Goal: Information Seeking & Learning: Check status

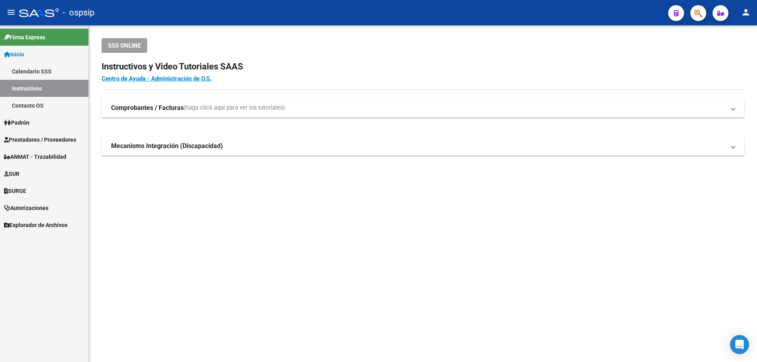
click at [30, 139] on span "Prestadores / Proveedores" at bounding box center [40, 139] width 72 height 9
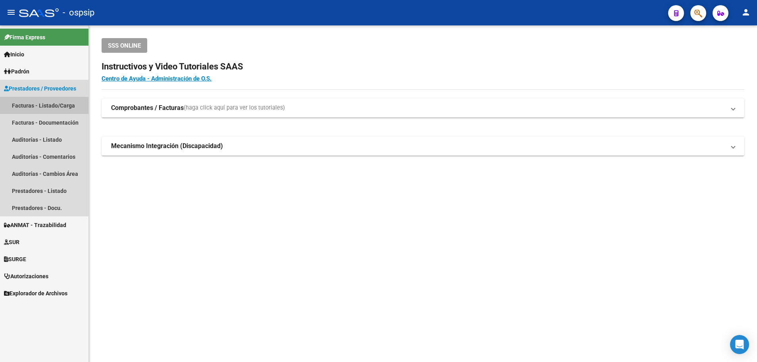
click at [47, 104] on link "Facturas - Listado/Carga" at bounding box center [44, 105] width 88 height 17
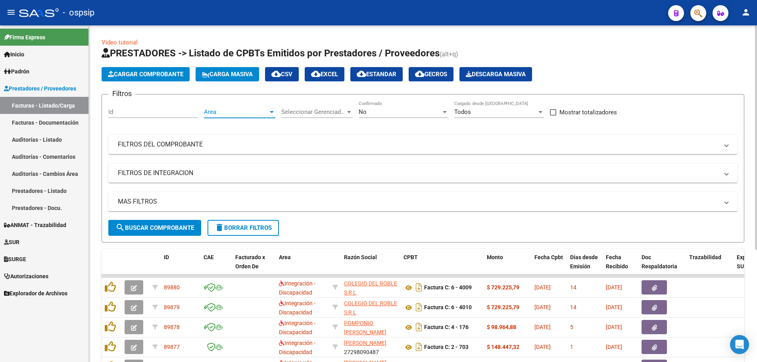
click at [270, 111] on div at bounding box center [272, 112] width 4 height 2
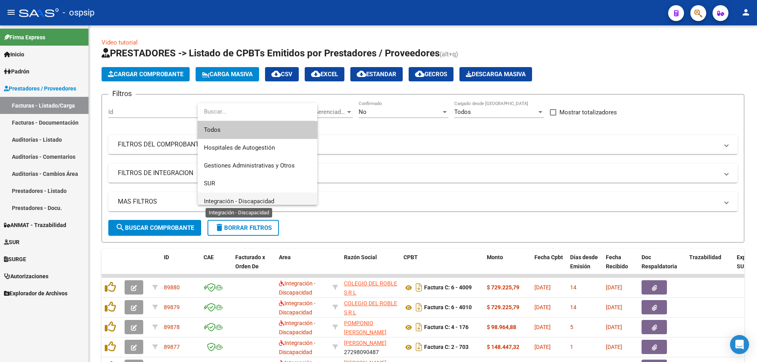
click at [271, 198] on span "Integración - Discapacidad" at bounding box center [239, 201] width 70 height 7
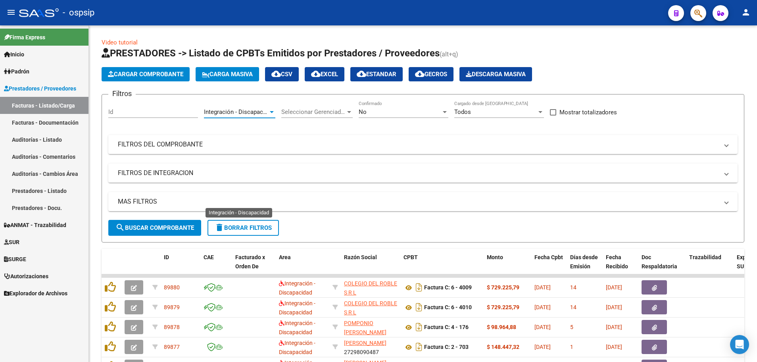
scroll to position [6, 0]
click at [444, 112] on div at bounding box center [445, 112] width 4 height 2
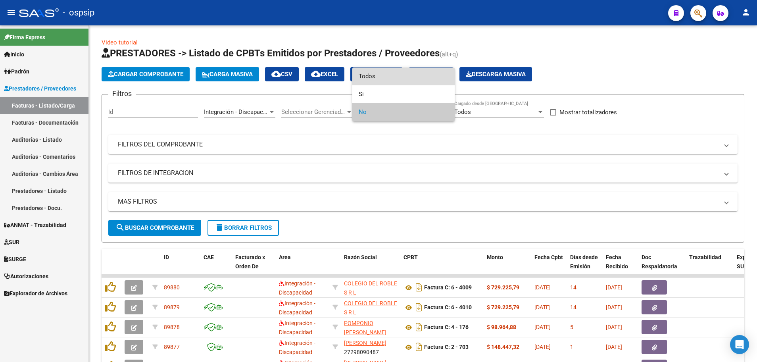
click at [429, 77] on span "Todos" at bounding box center [404, 76] width 90 height 18
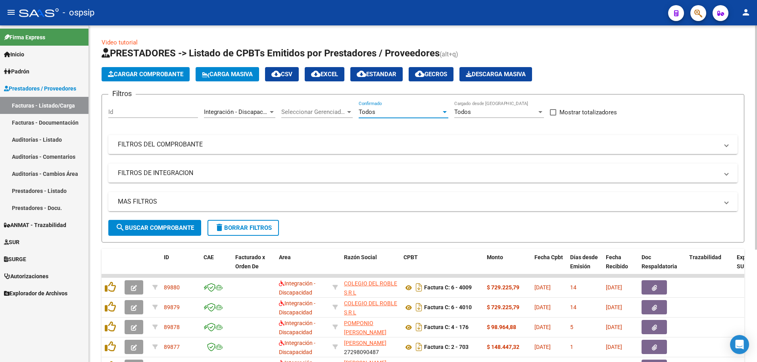
click at [139, 205] on mat-panel-title "MAS FILTROS" at bounding box center [418, 201] width 600 height 9
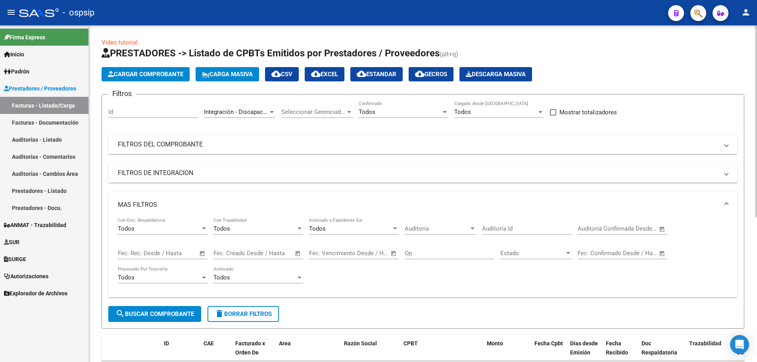
click at [204, 253] on span "Open calendar" at bounding box center [202, 253] width 19 height 19
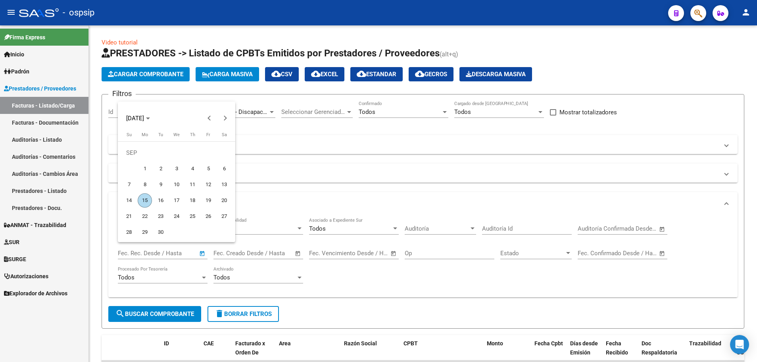
click at [190, 185] on span "11" at bounding box center [192, 184] width 14 height 14
type input "[DATE]"
click at [130, 199] on span "14" at bounding box center [129, 200] width 14 height 14
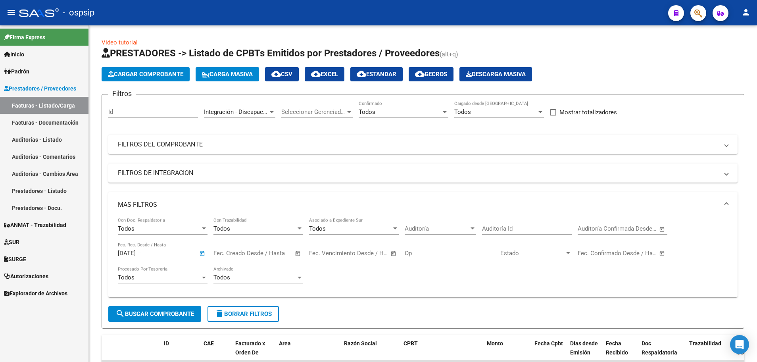
type input "[DATE]"
click at [138, 314] on span "search Buscar Comprobante" at bounding box center [154, 313] width 79 height 7
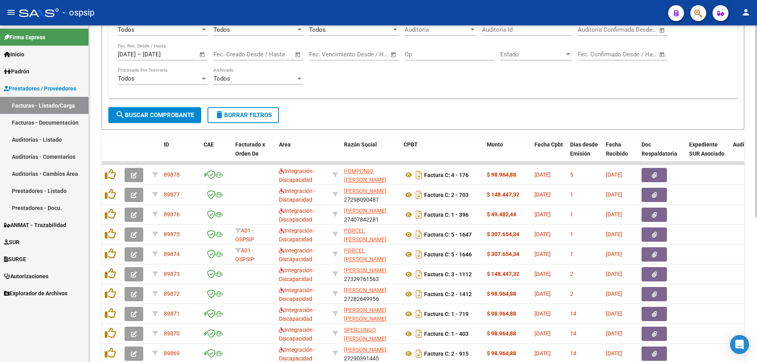
scroll to position [175, 0]
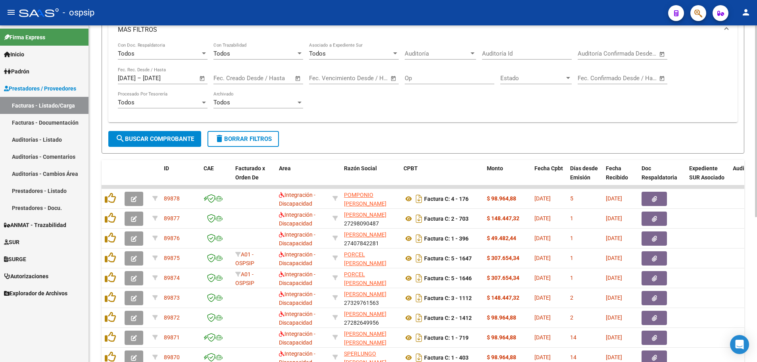
click at [139, 136] on span "search Buscar Comprobante" at bounding box center [154, 138] width 79 height 7
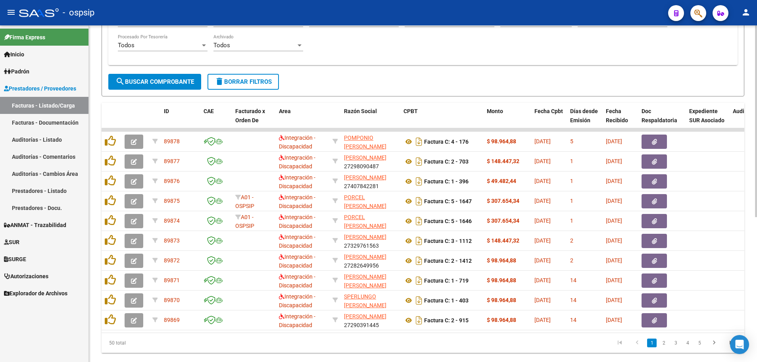
scroll to position [254, 0]
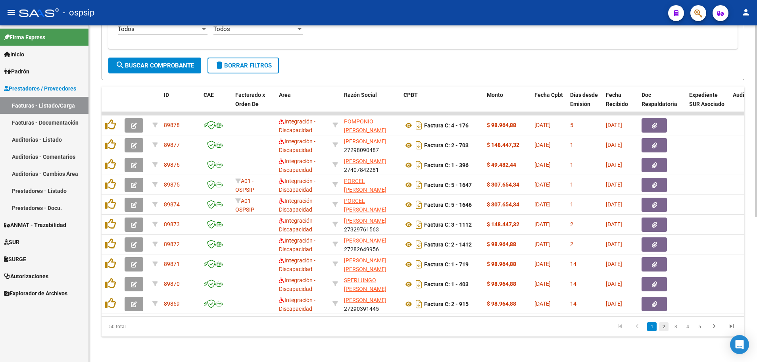
click at [663, 326] on link "2" at bounding box center [664, 326] width 10 height 9
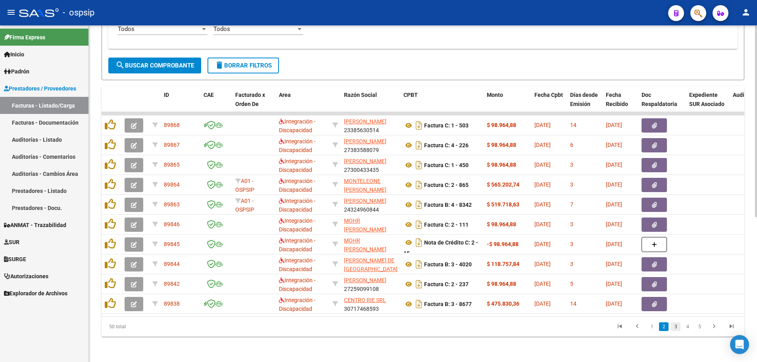
click at [677, 328] on link "3" at bounding box center [676, 326] width 10 height 9
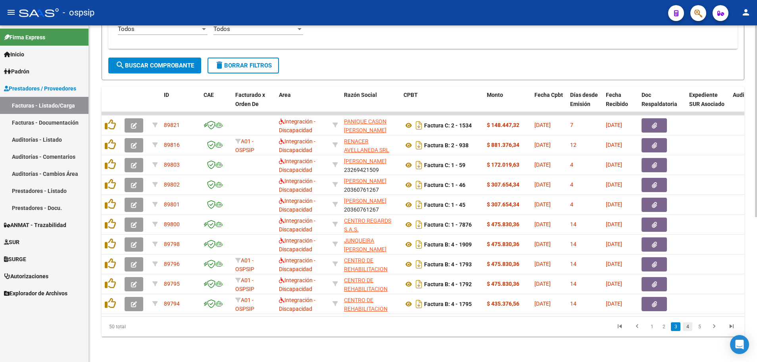
click at [690, 327] on link "4" at bounding box center [688, 326] width 10 height 9
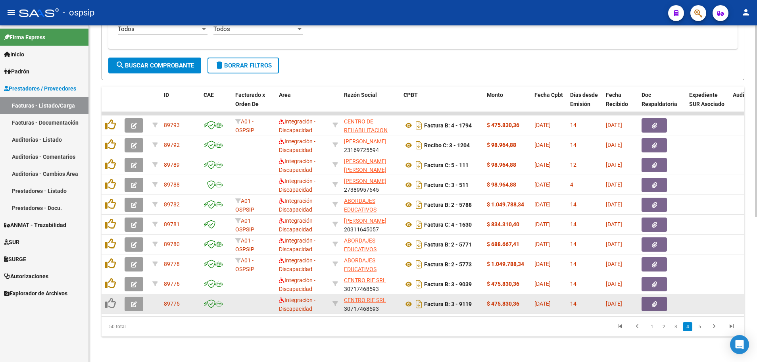
click at [128, 300] on button "button" at bounding box center [134, 304] width 19 height 14
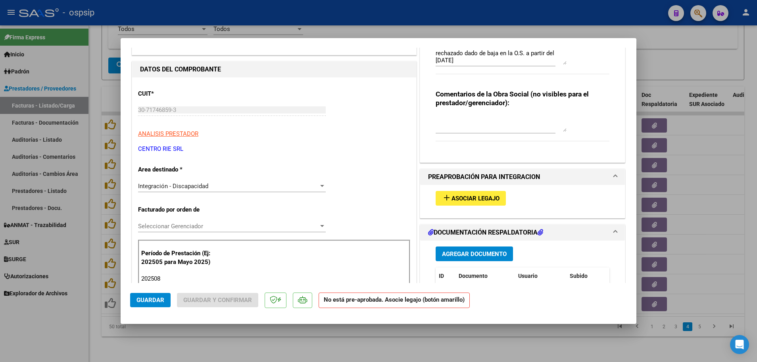
scroll to position [119, 0]
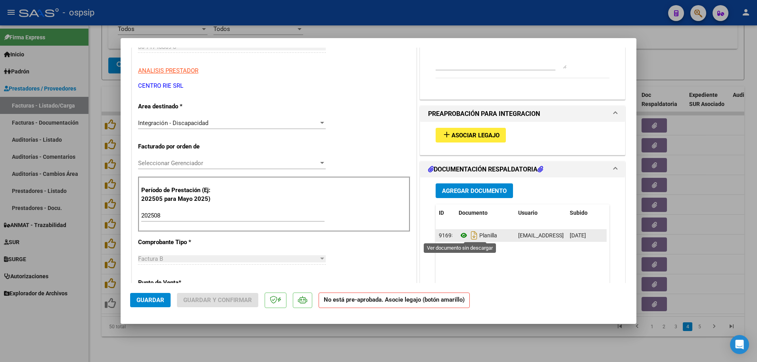
click at [458, 235] on icon at bounding box center [463, 235] width 10 height 10
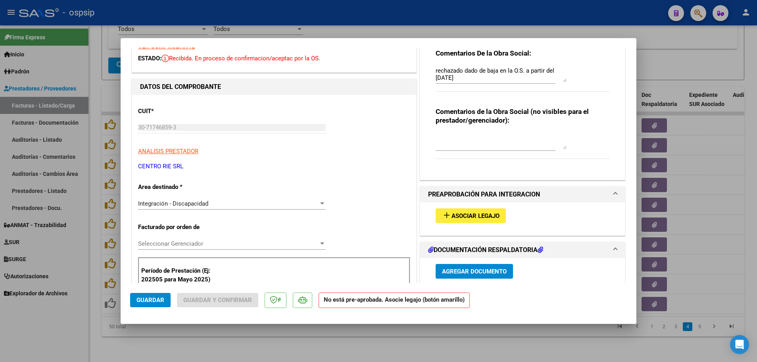
scroll to position [0, 0]
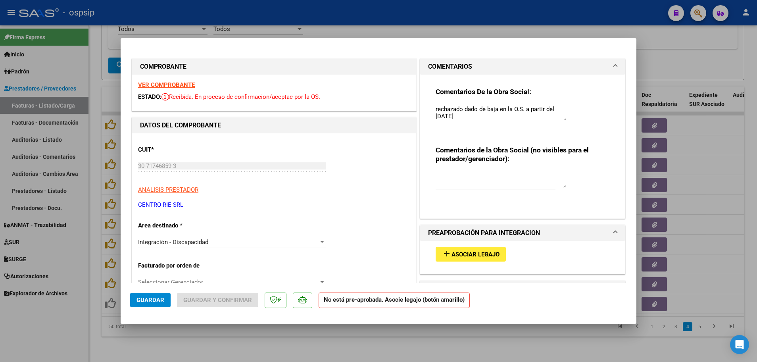
click at [171, 83] on strong "VER COMPROBANTE" at bounding box center [166, 84] width 57 height 7
click at [500, 254] on button "add Asociar Legajo" at bounding box center [470, 254] width 70 height 15
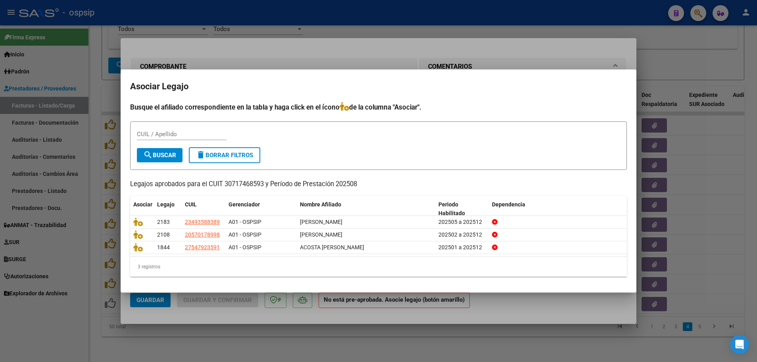
click at [93, 272] on div at bounding box center [378, 181] width 757 height 362
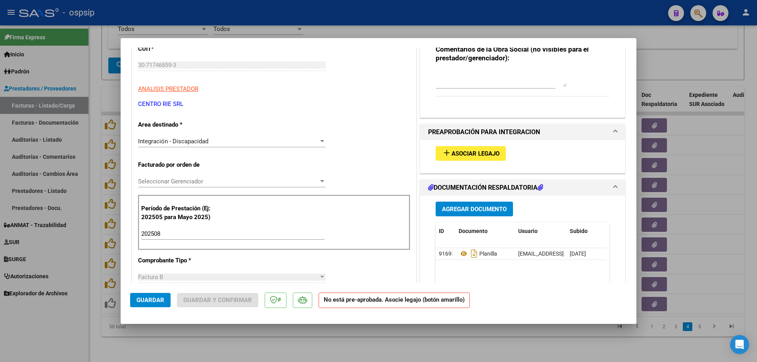
scroll to position [119, 0]
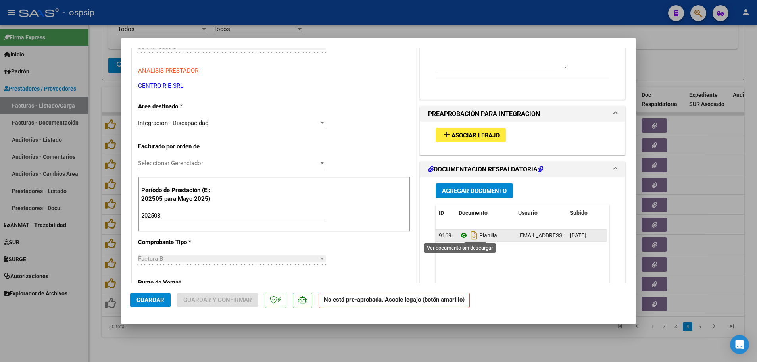
click at [459, 235] on icon at bounding box center [463, 235] width 10 height 10
click at [472, 132] on span "Asociar Legajo" at bounding box center [475, 135] width 48 height 7
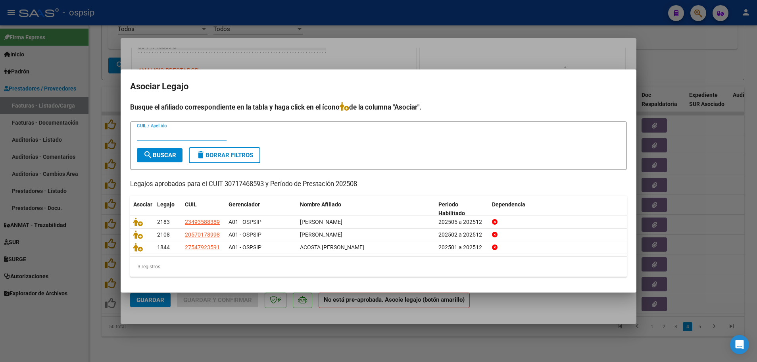
click at [96, 266] on div at bounding box center [378, 181] width 757 height 362
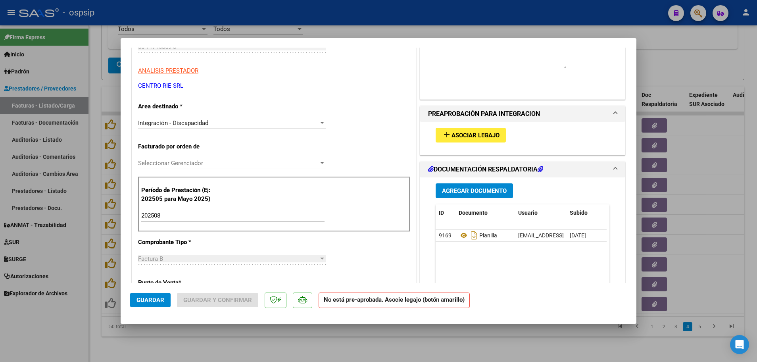
click at [92, 298] on div at bounding box center [378, 181] width 757 height 362
type input "$ 0,00"
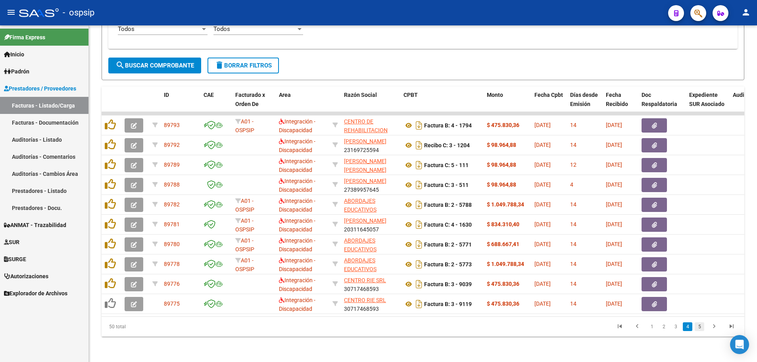
click at [699, 326] on link "5" at bounding box center [699, 326] width 10 height 9
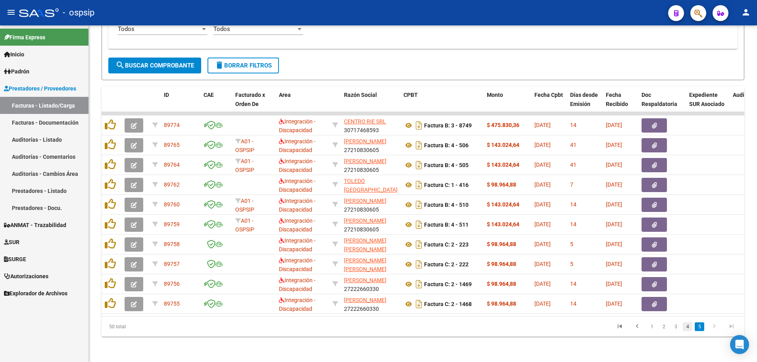
click at [685, 328] on link "4" at bounding box center [688, 326] width 10 height 9
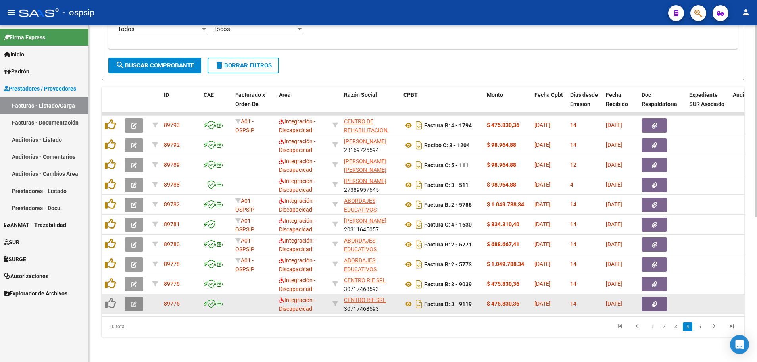
click at [128, 299] on button "button" at bounding box center [134, 304] width 19 height 14
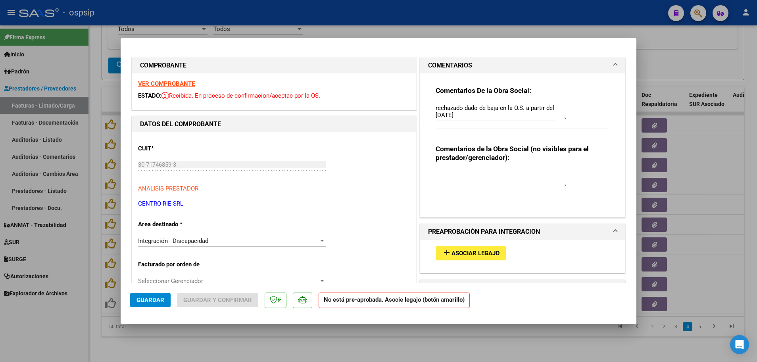
scroll to position [0, 0]
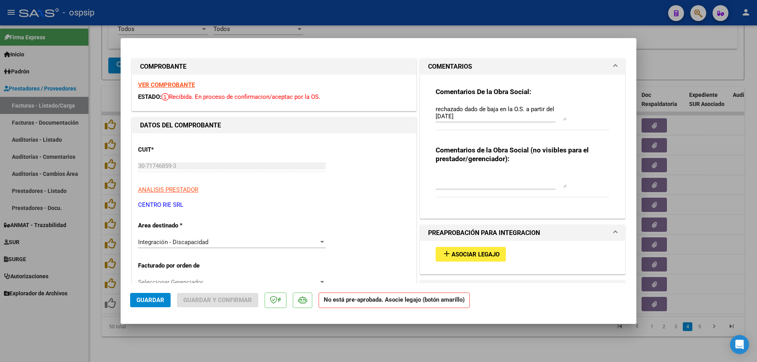
click at [92, 294] on div at bounding box center [378, 181] width 757 height 362
type input "$ 0,00"
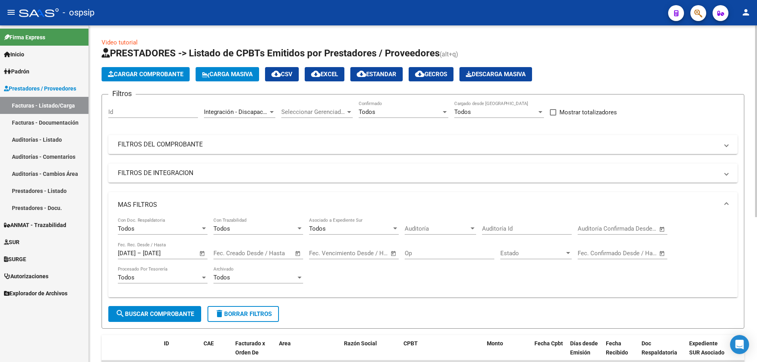
click at [328, 74] on span "cloud_download EXCEL" at bounding box center [324, 74] width 27 height 7
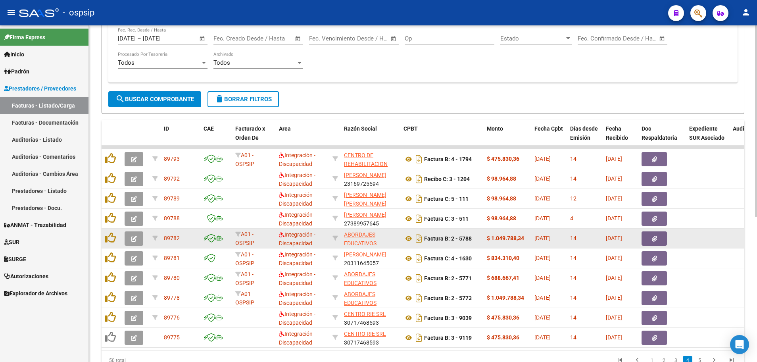
scroll to position [254, 0]
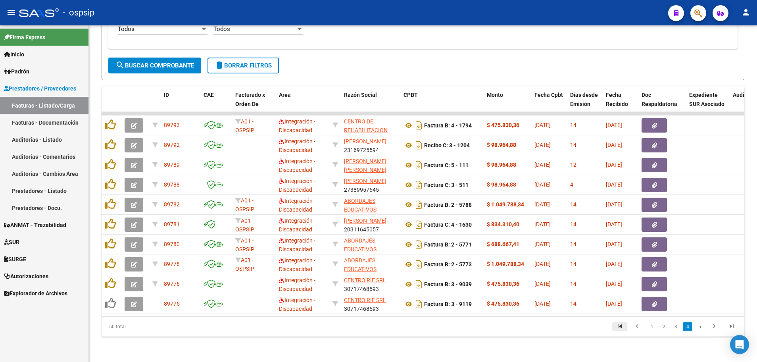
click at [622, 331] on icon "go to first page" at bounding box center [619, 327] width 10 height 10
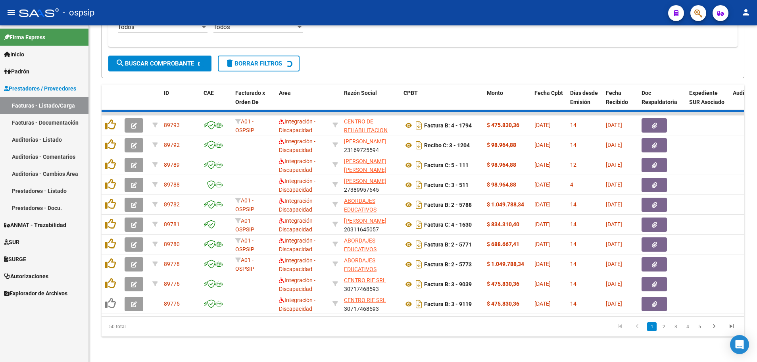
scroll to position [0, 0]
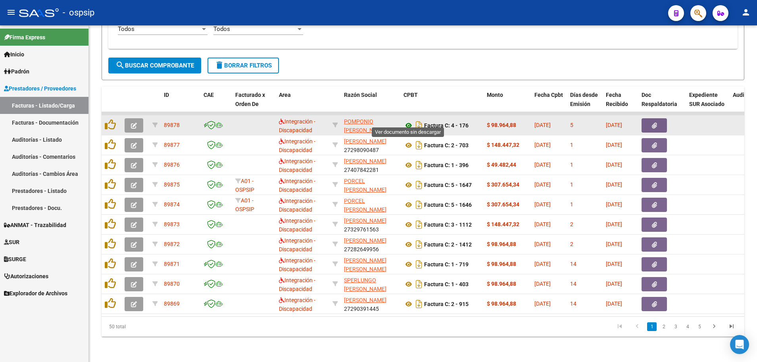
click at [408, 121] on icon at bounding box center [408, 126] width 10 height 10
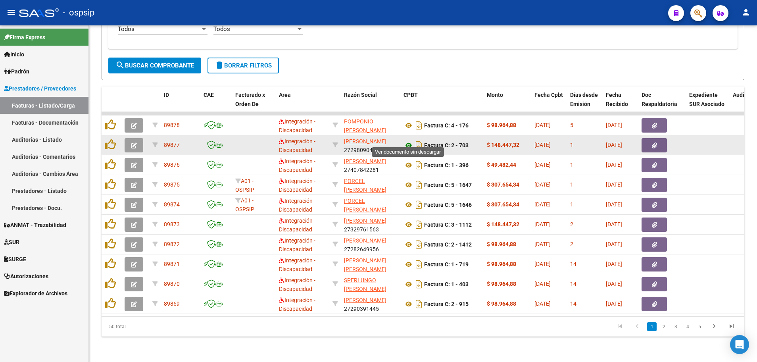
click at [409, 140] on icon at bounding box center [408, 145] width 10 height 10
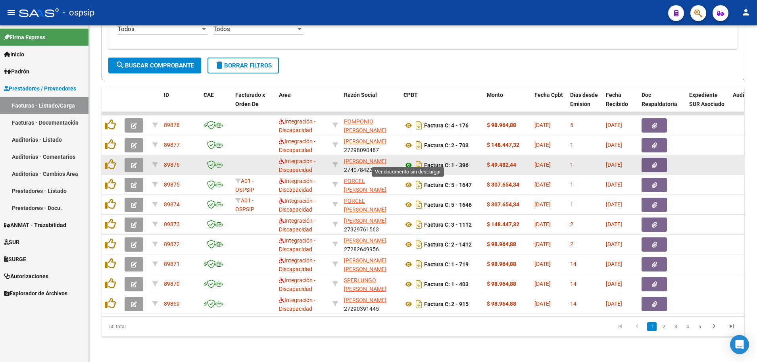
click at [409, 160] on icon at bounding box center [408, 165] width 10 height 10
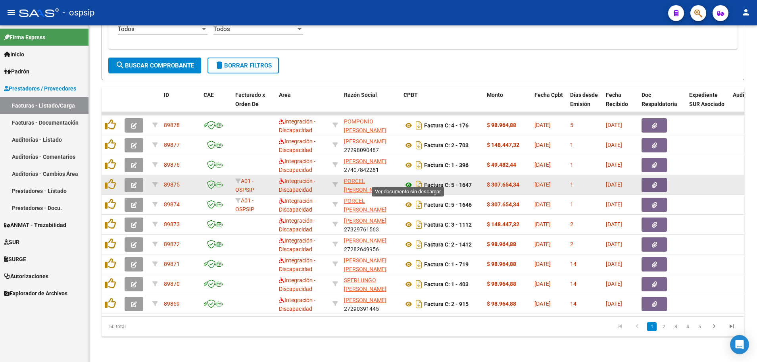
click at [410, 180] on icon at bounding box center [408, 185] width 10 height 10
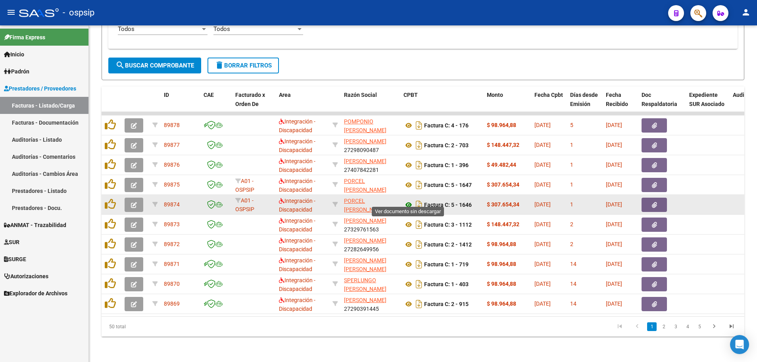
click at [406, 201] on icon at bounding box center [408, 205] width 10 height 10
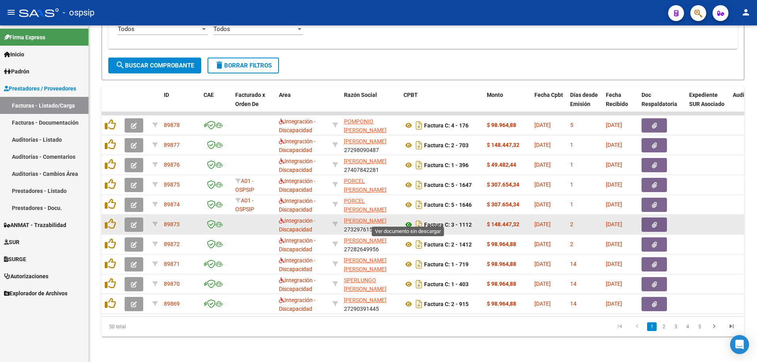
click at [408, 220] on icon at bounding box center [408, 225] width 10 height 10
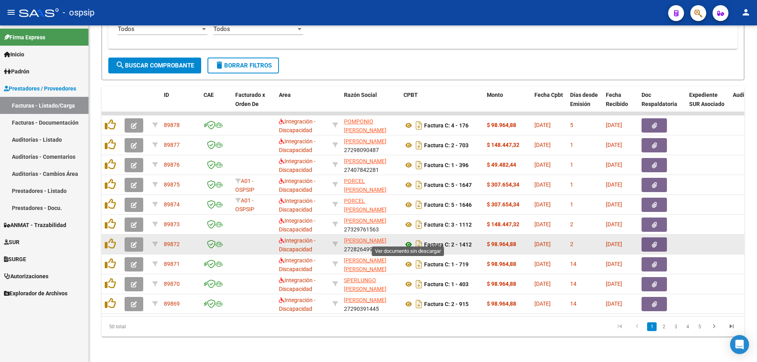
click at [407, 240] on icon at bounding box center [408, 245] width 10 height 10
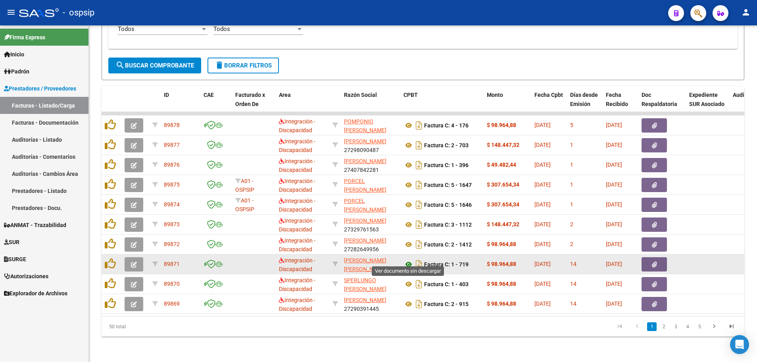
click at [407, 259] on icon at bounding box center [408, 264] width 10 height 10
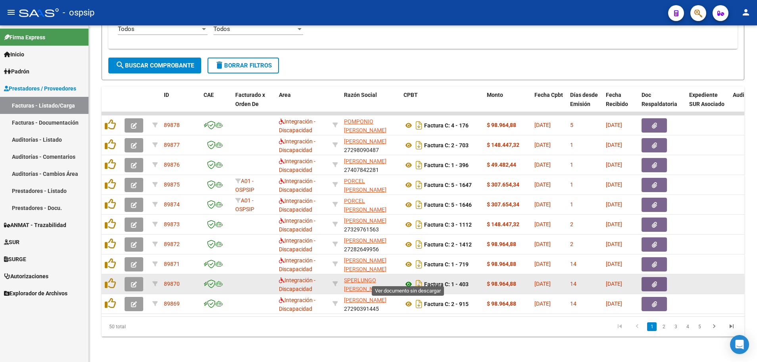
click at [407, 279] on icon at bounding box center [408, 284] width 10 height 10
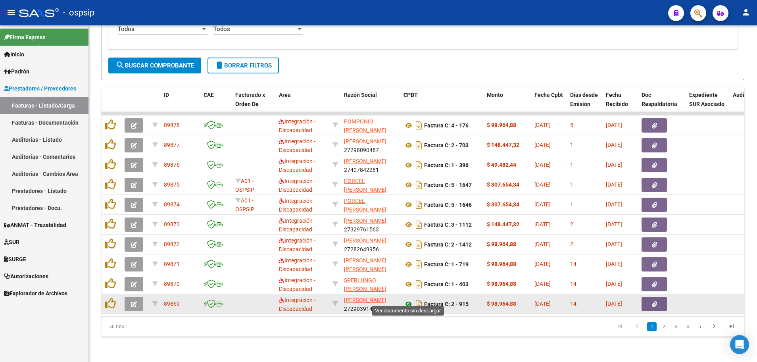
click at [408, 299] on icon at bounding box center [408, 304] width 10 height 10
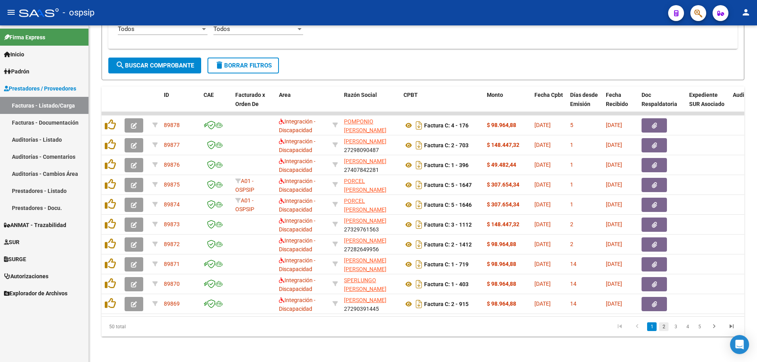
click at [663, 327] on link "2" at bounding box center [664, 326] width 10 height 9
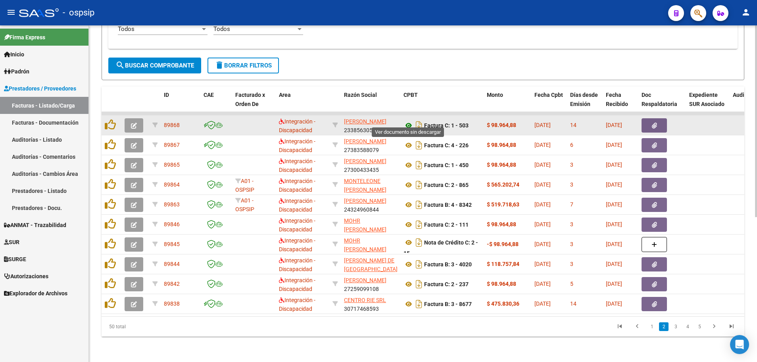
click at [407, 121] on icon at bounding box center [408, 126] width 10 height 10
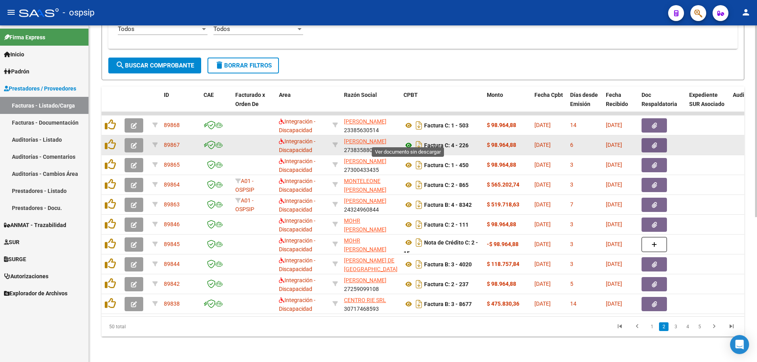
click at [408, 140] on icon at bounding box center [408, 145] width 10 height 10
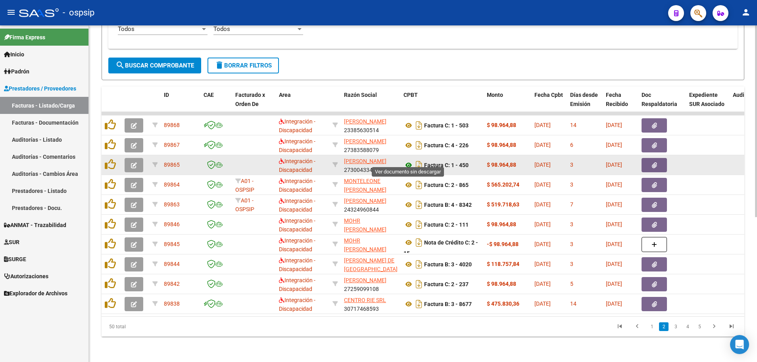
click at [407, 160] on icon at bounding box center [408, 165] width 10 height 10
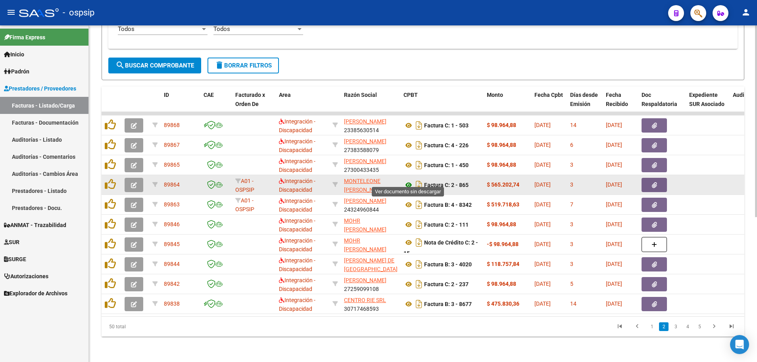
click at [406, 180] on icon at bounding box center [408, 185] width 10 height 10
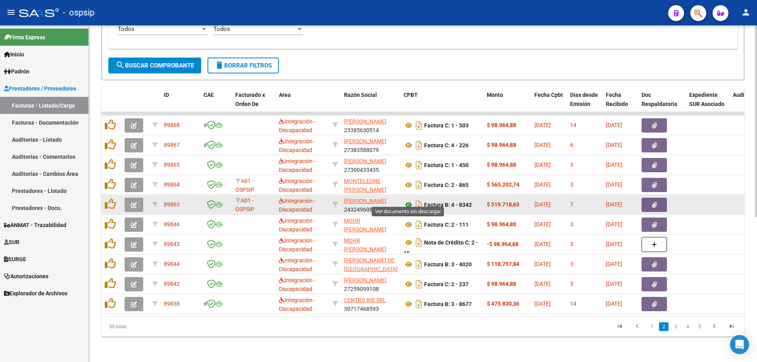
click at [407, 200] on icon at bounding box center [408, 205] width 10 height 10
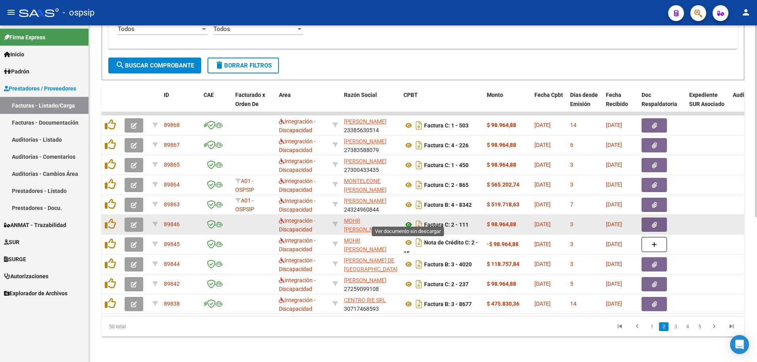
click at [407, 220] on icon at bounding box center [408, 225] width 10 height 10
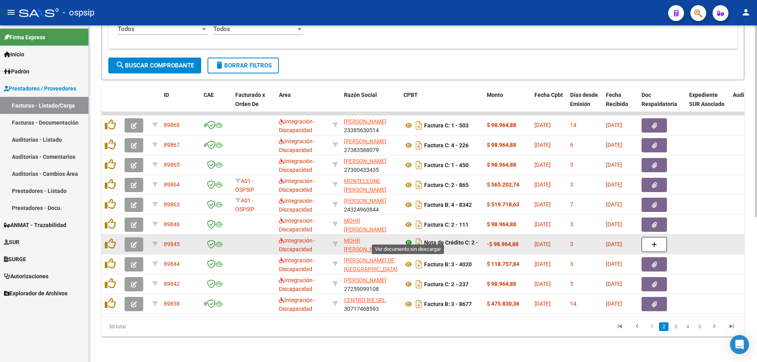
click at [407, 238] on icon at bounding box center [408, 243] width 10 height 10
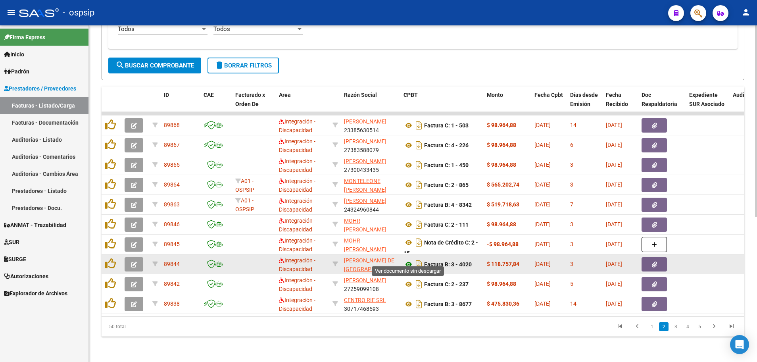
click at [407, 259] on icon at bounding box center [408, 264] width 10 height 10
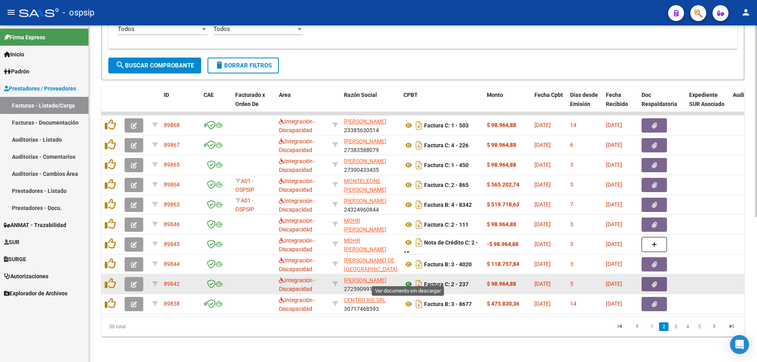
click at [409, 279] on icon at bounding box center [408, 284] width 10 height 10
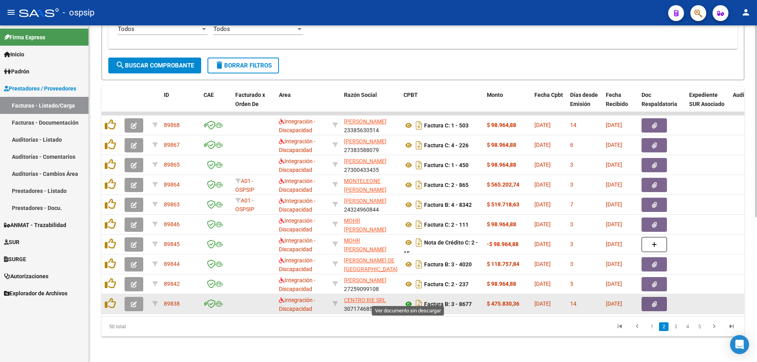
click at [408, 299] on icon at bounding box center [408, 304] width 10 height 10
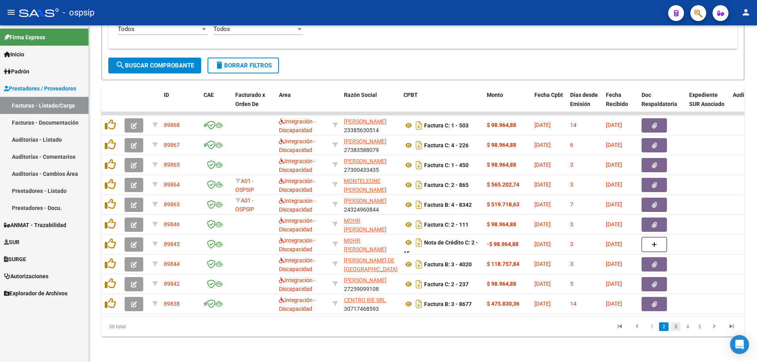
click at [675, 328] on link "3" at bounding box center [676, 326] width 10 height 9
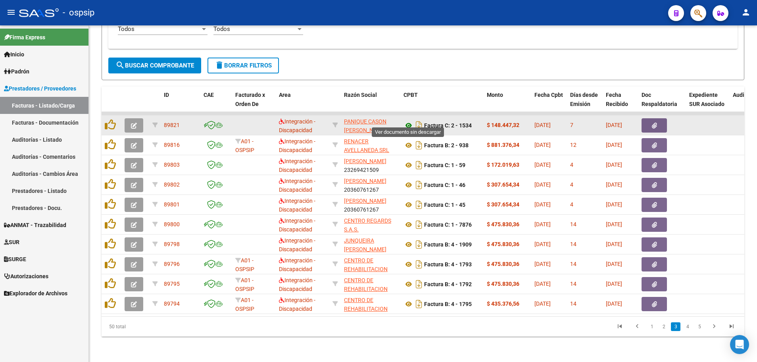
click at [410, 121] on icon at bounding box center [408, 126] width 10 height 10
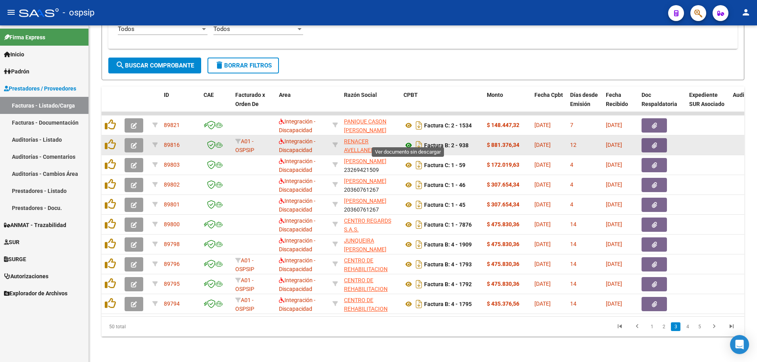
click at [408, 140] on icon at bounding box center [408, 145] width 10 height 10
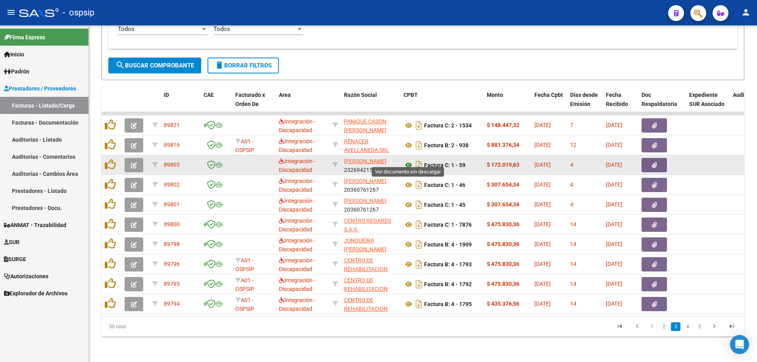
click at [408, 160] on icon at bounding box center [408, 165] width 10 height 10
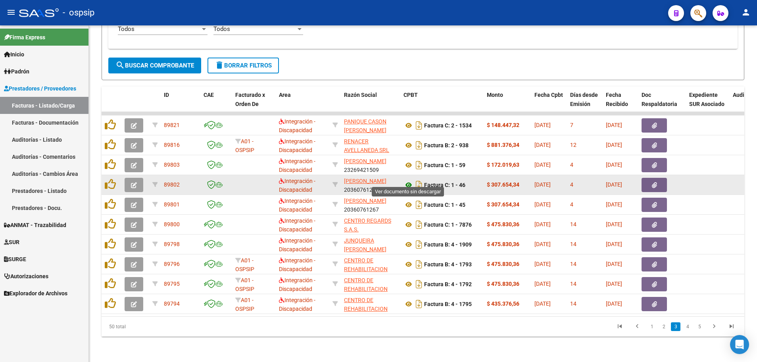
click at [407, 180] on icon at bounding box center [408, 185] width 10 height 10
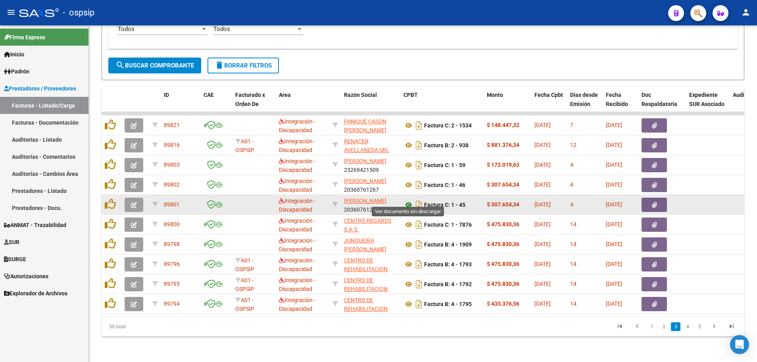
click at [406, 200] on icon at bounding box center [408, 205] width 10 height 10
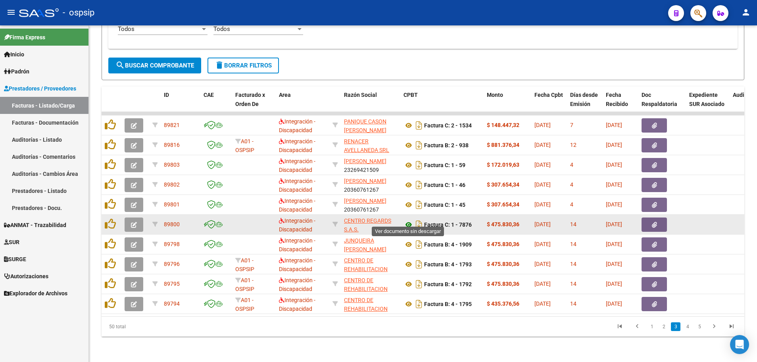
click at [405, 221] on icon at bounding box center [408, 225] width 10 height 10
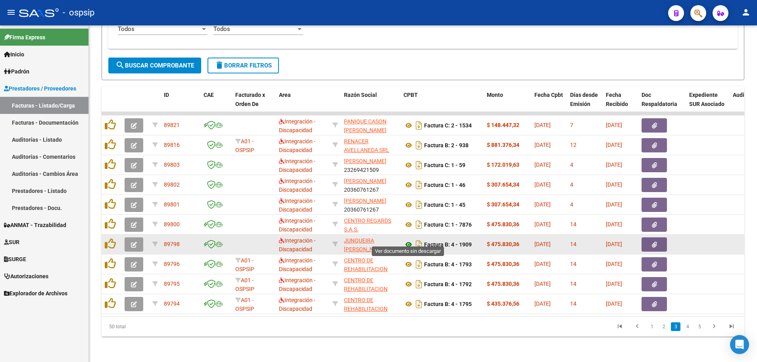
click at [406, 240] on icon at bounding box center [408, 245] width 10 height 10
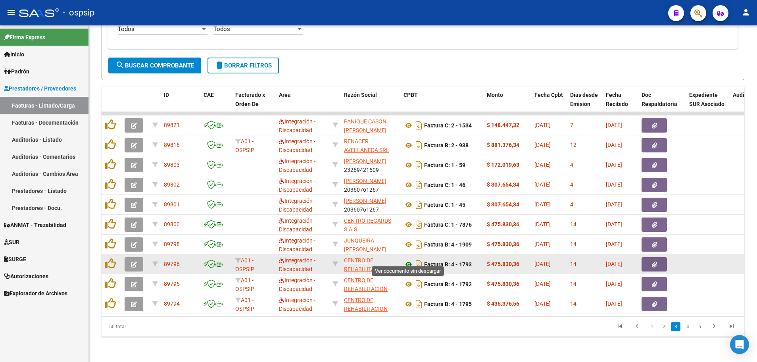
click at [408, 260] on icon at bounding box center [408, 264] width 10 height 10
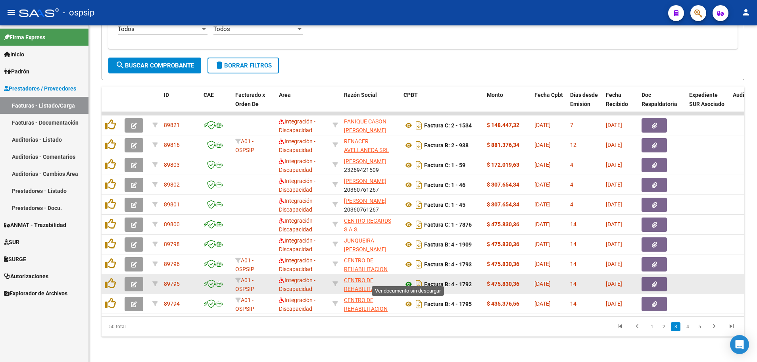
click at [407, 279] on icon at bounding box center [408, 284] width 10 height 10
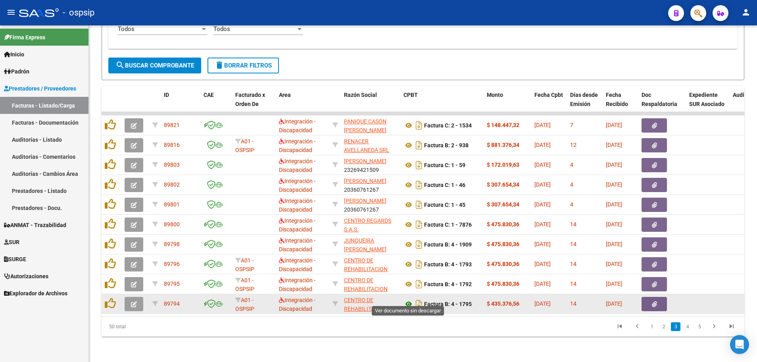
click at [407, 299] on icon at bounding box center [408, 304] width 10 height 10
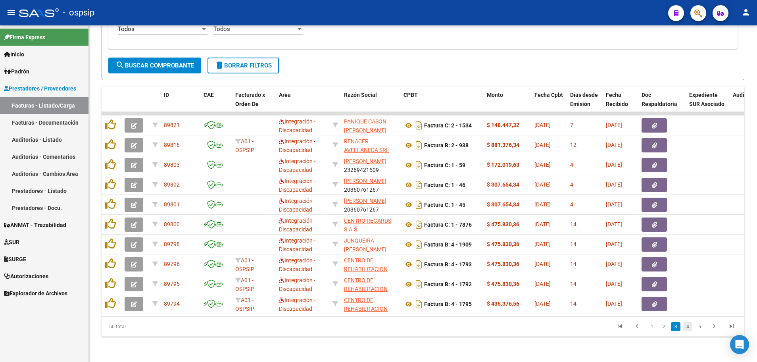
click at [688, 330] on link "4" at bounding box center [688, 326] width 10 height 9
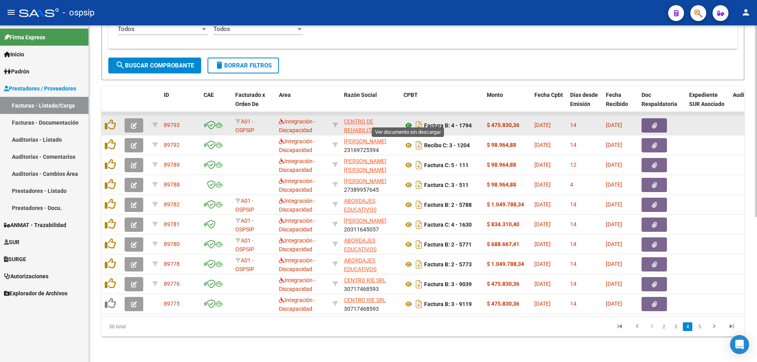
click at [407, 121] on icon at bounding box center [408, 126] width 10 height 10
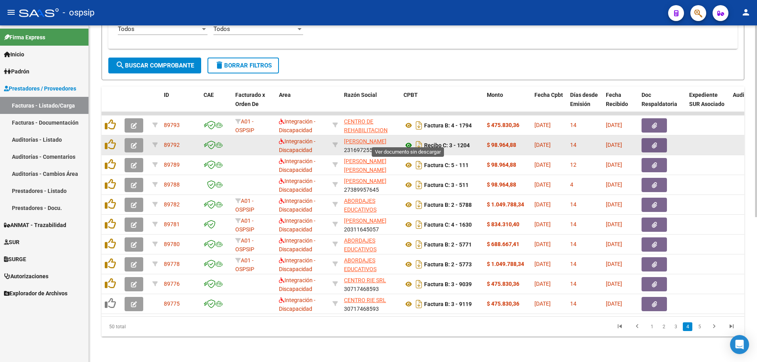
click at [407, 140] on icon at bounding box center [408, 145] width 10 height 10
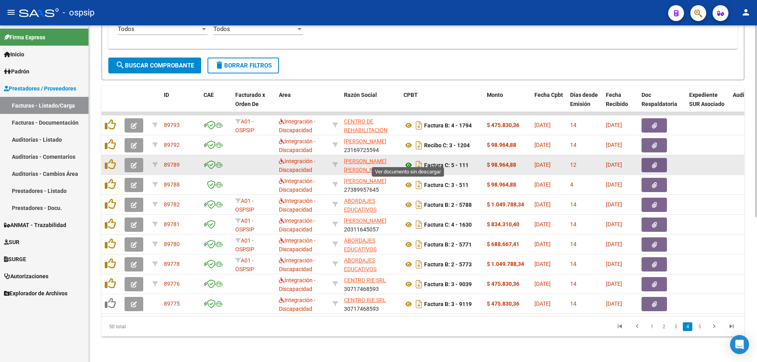
click at [407, 160] on icon at bounding box center [408, 165] width 10 height 10
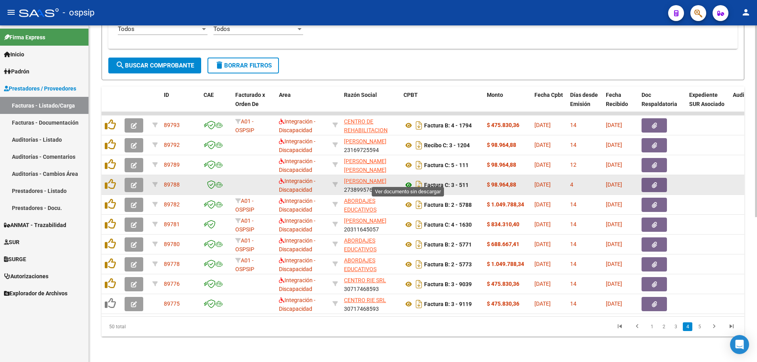
click at [407, 180] on icon at bounding box center [408, 185] width 10 height 10
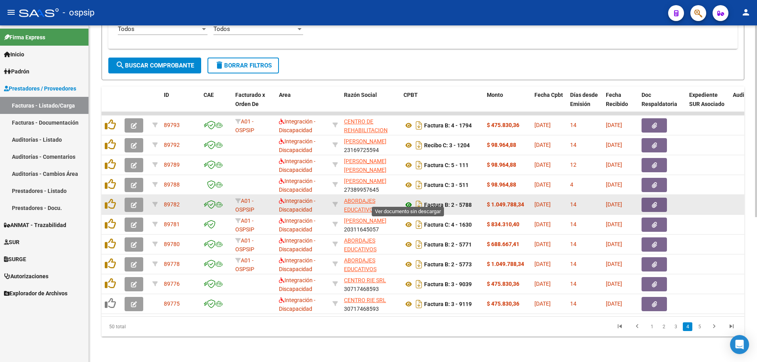
click at [407, 200] on icon at bounding box center [408, 205] width 10 height 10
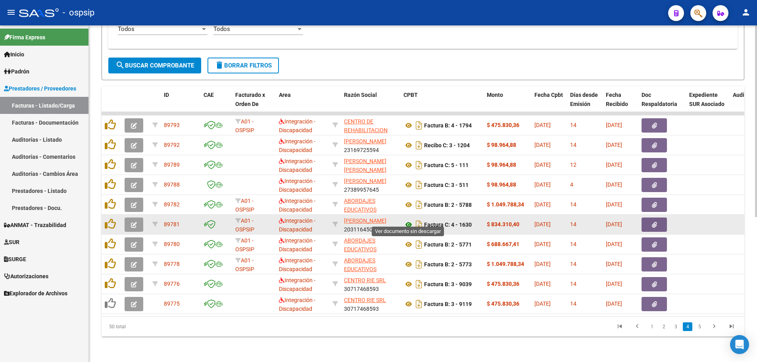
click at [407, 220] on icon at bounding box center [408, 225] width 10 height 10
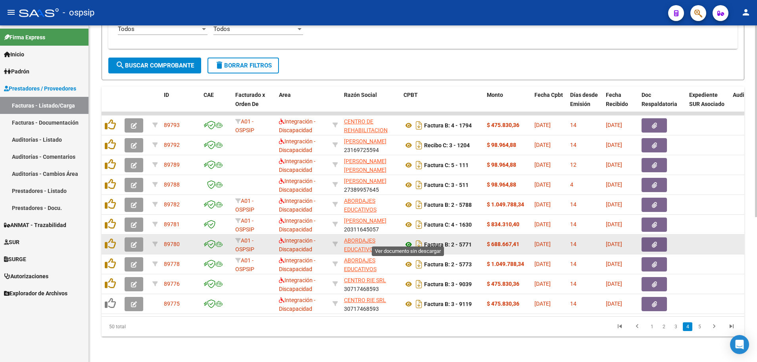
click at [407, 240] on icon at bounding box center [408, 245] width 10 height 10
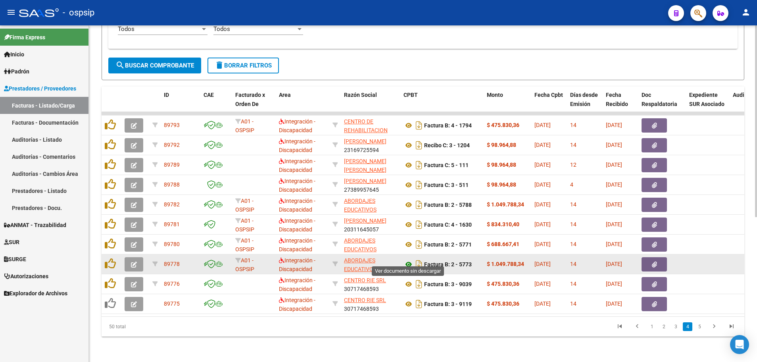
click at [407, 259] on icon at bounding box center [408, 264] width 10 height 10
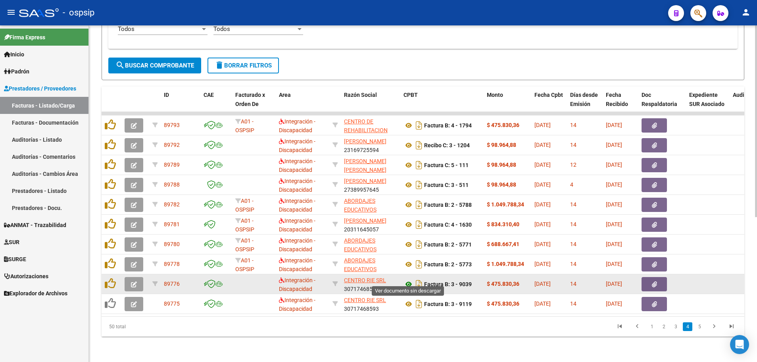
click at [405, 279] on icon at bounding box center [408, 284] width 10 height 10
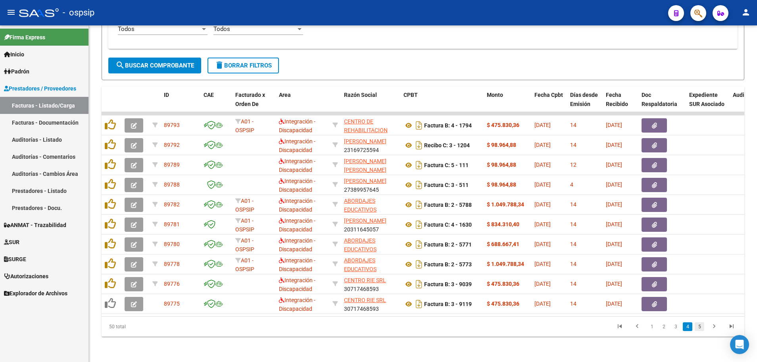
click at [700, 326] on link "5" at bounding box center [699, 326] width 10 height 9
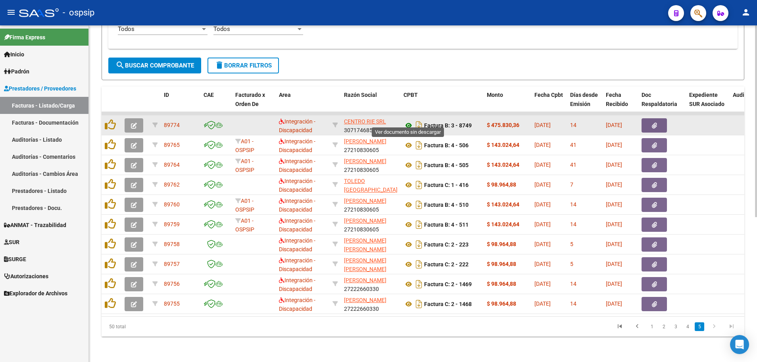
click at [406, 121] on icon at bounding box center [408, 126] width 10 height 10
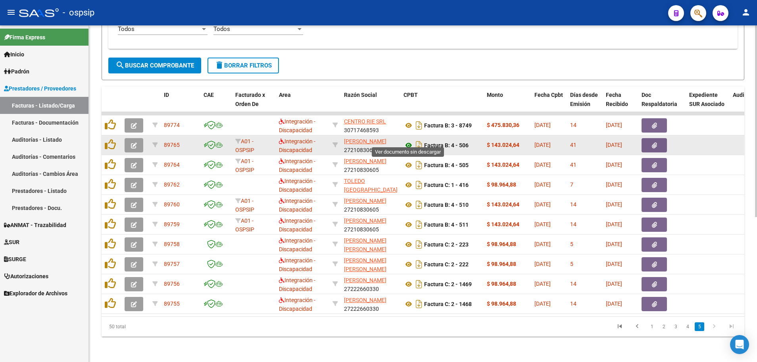
click at [408, 140] on icon at bounding box center [408, 145] width 10 height 10
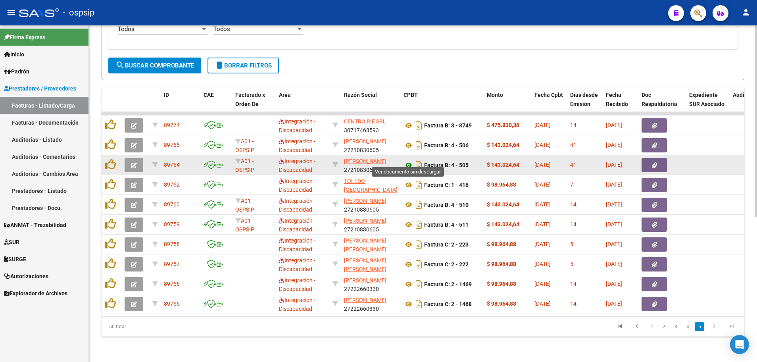
click at [407, 161] on icon at bounding box center [408, 165] width 10 height 10
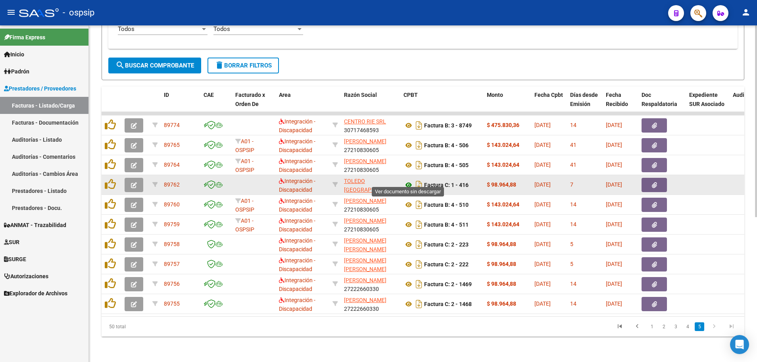
click at [408, 180] on icon at bounding box center [408, 185] width 10 height 10
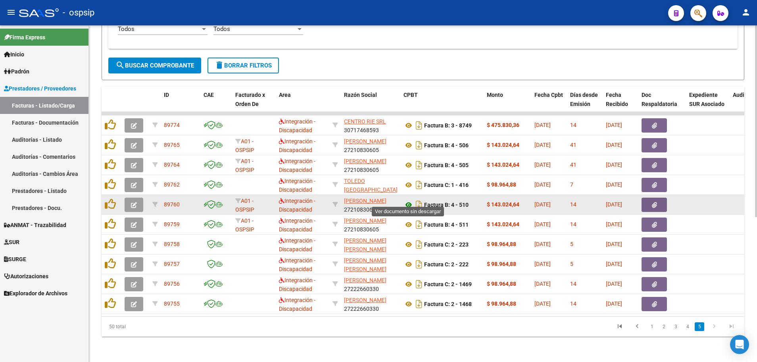
click at [408, 200] on icon at bounding box center [408, 205] width 10 height 10
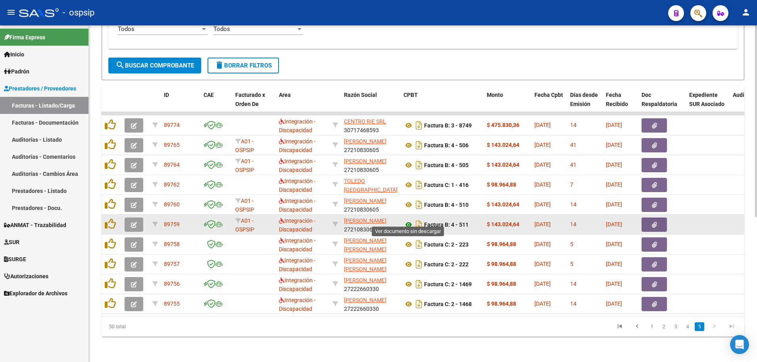
click at [405, 220] on icon at bounding box center [408, 225] width 10 height 10
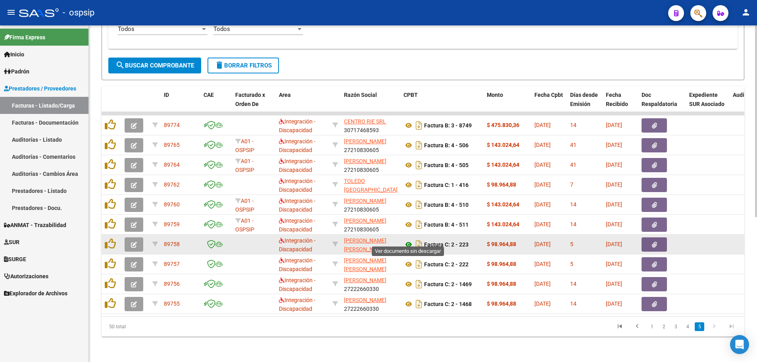
click at [408, 240] on icon at bounding box center [408, 245] width 10 height 10
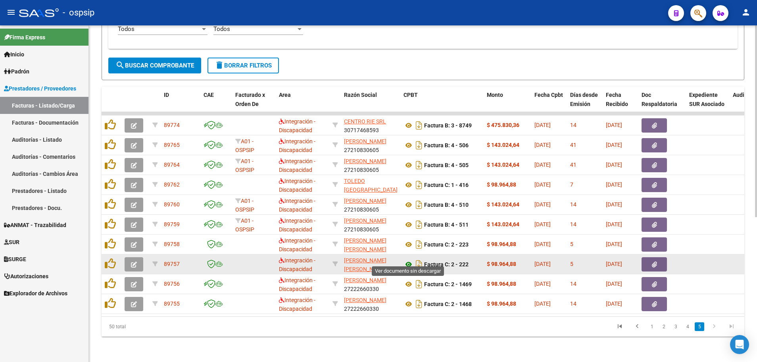
click at [408, 259] on icon at bounding box center [408, 264] width 10 height 10
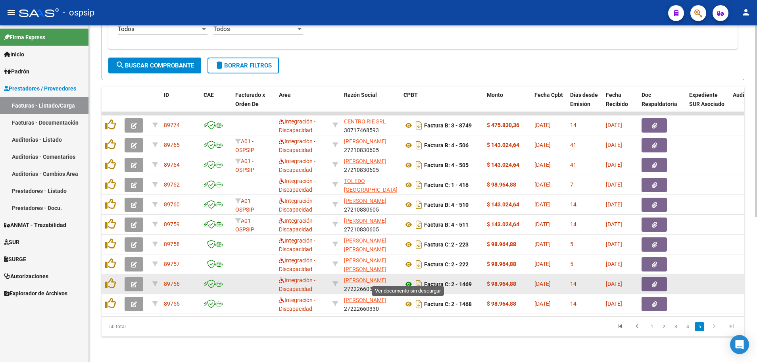
click at [408, 280] on icon at bounding box center [408, 284] width 10 height 10
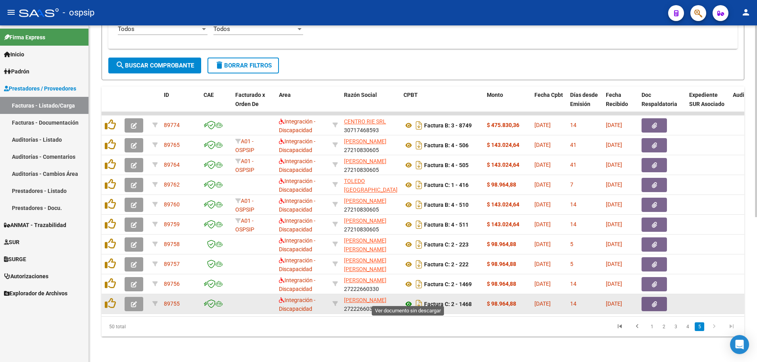
click at [408, 299] on icon at bounding box center [408, 304] width 10 height 10
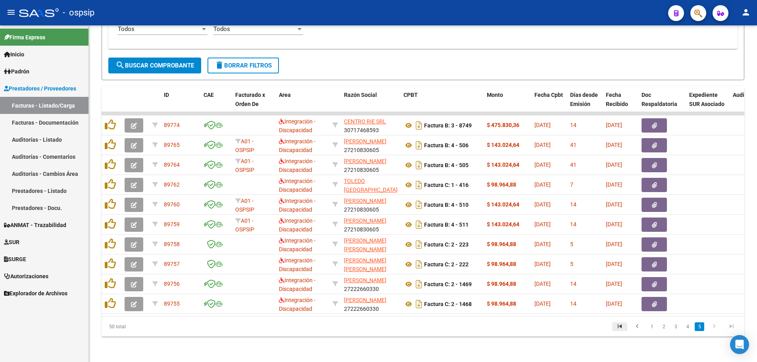
click at [620, 328] on icon "go to first page" at bounding box center [619, 327] width 10 height 10
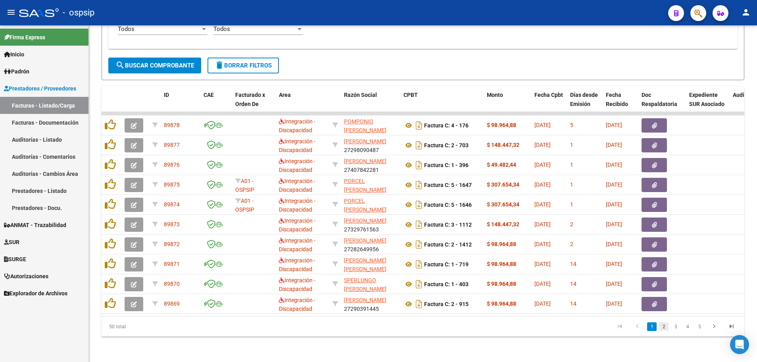
click at [662, 328] on link "2" at bounding box center [664, 326] width 10 height 9
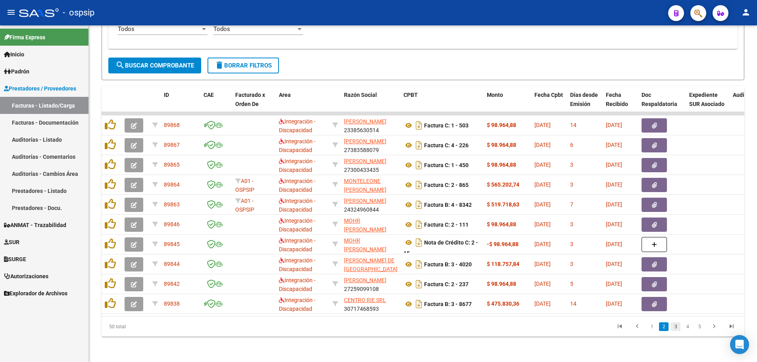
click at [677, 325] on link "3" at bounding box center [676, 326] width 10 height 9
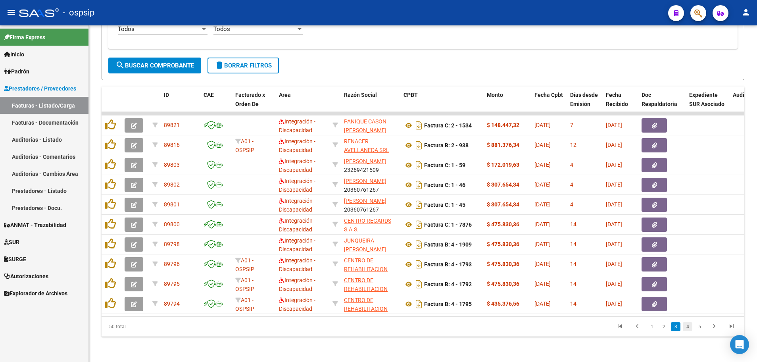
click at [688, 328] on link "4" at bounding box center [688, 326] width 10 height 9
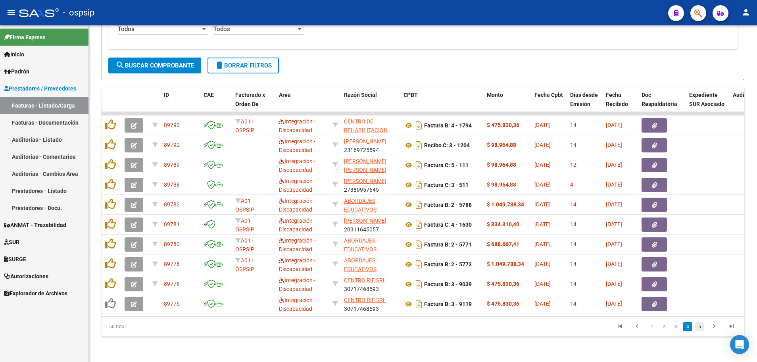
click at [702, 328] on link "5" at bounding box center [699, 326] width 10 height 9
